Goal: Information Seeking & Learning: Learn about a topic

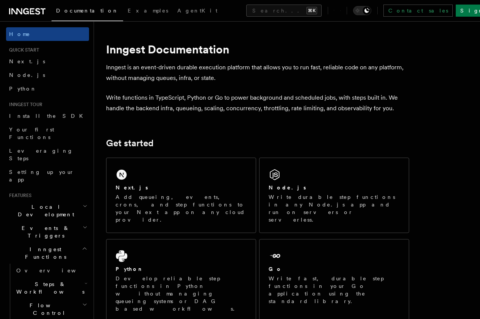
click at [83, 246] on icon "button" at bounding box center [85, 249] width 6 height 6
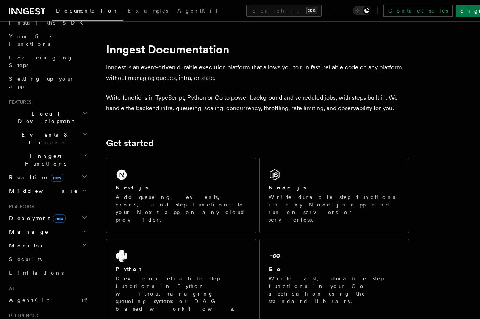
scroll to position [149, 0]
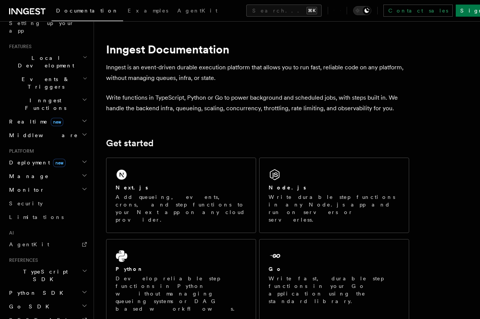
click at [213, 105] on p "Write functions in TypeScript, Python or Go to power background and scheduled j…" at bounding box center [257, 102] width 303 height 21
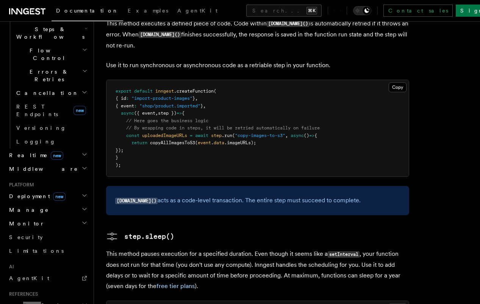
scroll to position [693, 0]
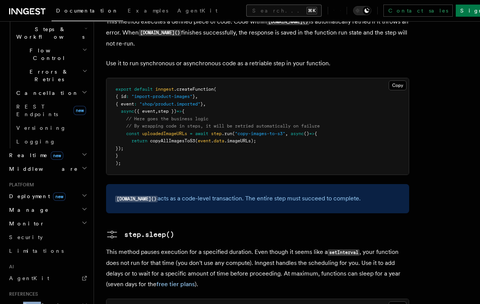
click at [247, 8] on button "Search... ⌘K" at bounding box center [283, 11] width 75 height 12
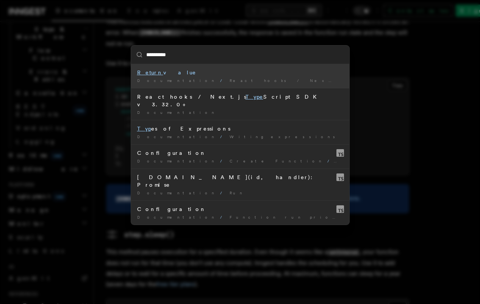
type input "**********"
click at [155, 74] on div "Return value" at bounding box center [240, 73] width 206 height 8
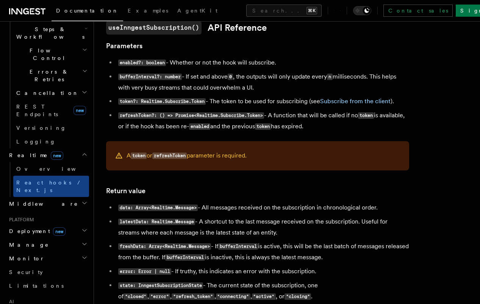
scroll to position [616, 0]
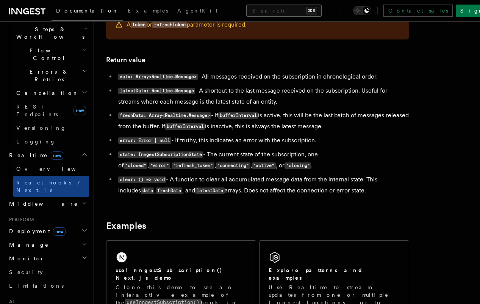
click at [246, 15] on button "Search... ⌘K" at bounding box center [283, 11] width 75 height 12
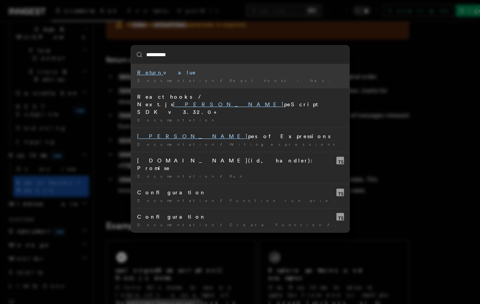
type input "**********"
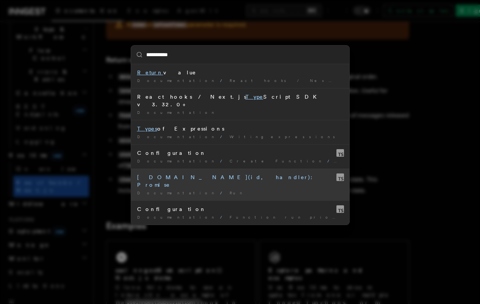
click at [163, 173] on div "[DOMAIN_NAME](id, handler): Promise" at bounding box center [240, 180] width 206 height 15
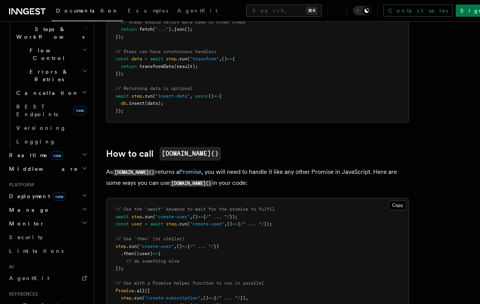
scroll to position [421, 0]
click at [254, 166] on p "As [DOMAIN_NAME]() returns a Promise , you will need to handle it like any othe…" at bounding box center [257, 177] width 303 height 22
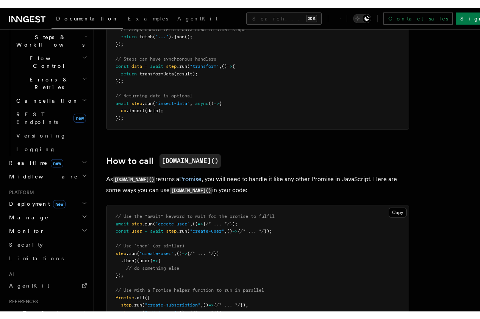
scroll to position [624, 0]
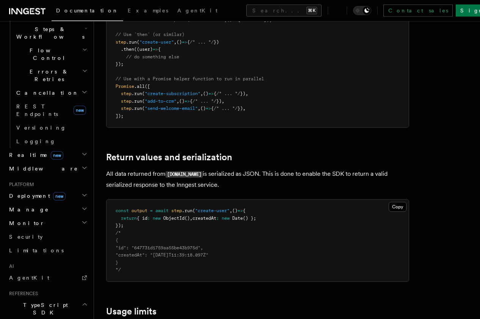
click at [161, 169] on p "All data returned from [DOMAIN_NAME] is serialized as JSON. This is done to ena…" at bounding box center [257, 180] width 303 height 22
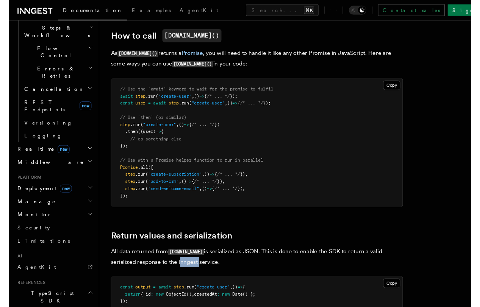
scroll to position [532, 0]
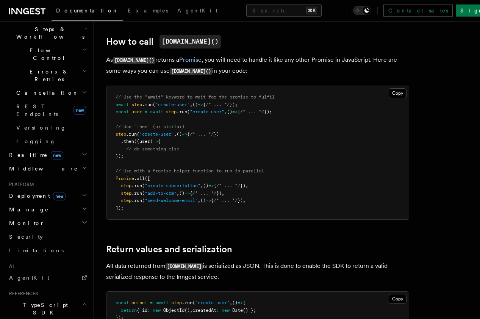
click at [151, 197] on pre "// Use the "await" keyword to wait for the promise to fulfil await step .run ( …" at bounding box center [258, 152] width 302 height 133
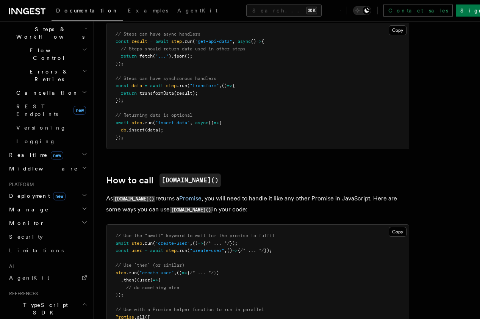
scroll to position [392, 0]
